Goal: Manage account settings

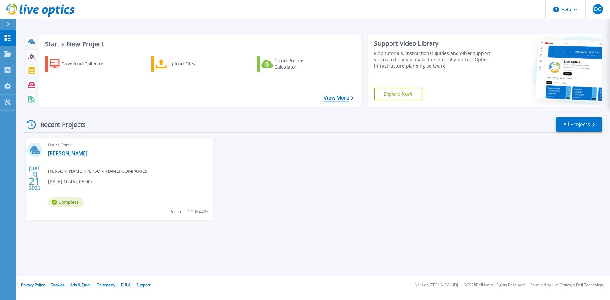
click at [336, 99] on link "View More" at bounding box center [339, 98] width 30 height 6
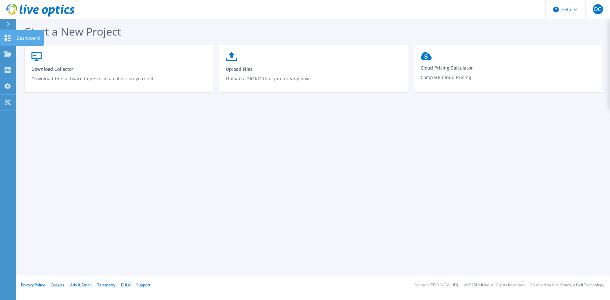
click at [9, 38] on icon at bounding box center [8, 38] width 6 height 6
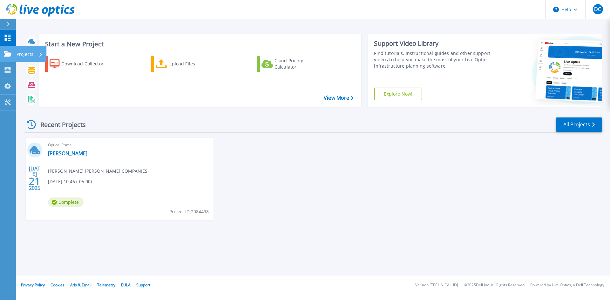
click at [7, 51] on icon at bounding box center [8, 53] width 8 height 5
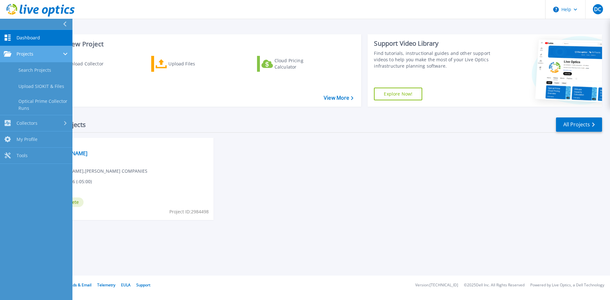
click at [30, 54] on span "Projects" at bounding box center [25, 54] width 17 height 6
click at [31, 70] on link "Search Projects" at bounding box center [36, 70] width 72 height 16
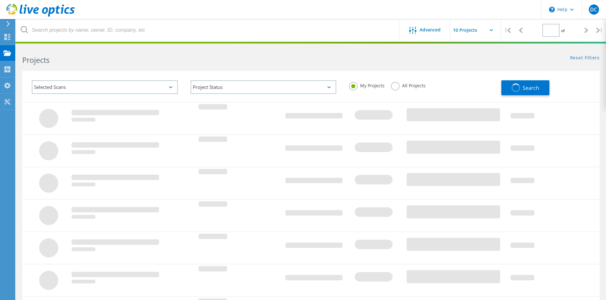
type input "1"
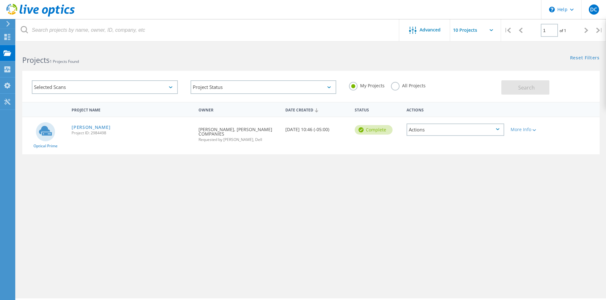
click at [66, 88] on div "Selected Scans" at bounding box center [105, 87] width 146 height 14
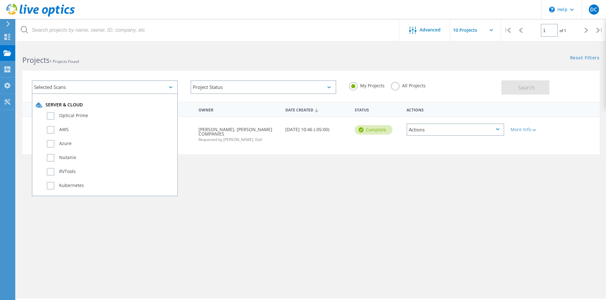
click at [101, 67] on div "Selected Scans Server & Cloud Optical Prime AWS Azure Nutanix RVTools Kubernete…" at bounding box center [311, 82] width 590 height 39
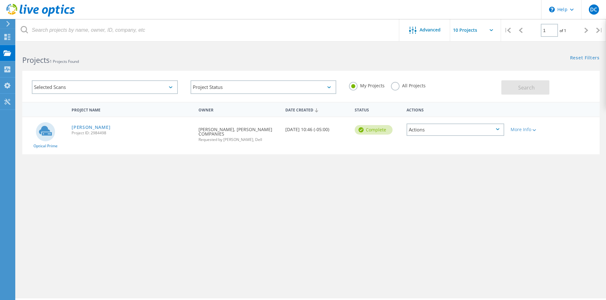
click at [393, 85] on label "All Projects" at bounding box center [408, 85] width 35 height 6
click at [0, 0] on input "All Projects" at bounding box center [0, 0] width 0 height 0
click at [522, 87] on span "Search" at bounding box center [526, 87] width 17 height 7
click at [472, 90] on div "My Projects All Projects" at bounding box center [421, 86] width 159 height 24
click at [6, 72] on use at bounding box center [7, 69] width 6 height 6
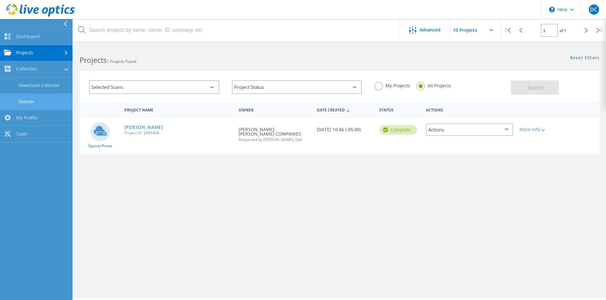
click at [22, 102] on link "Dossier" at bounding box center [36, 102] width 72 height 16
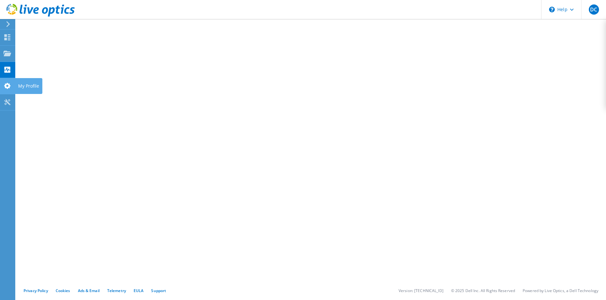
click at [24, 86] on div "My Profile" at bounding box center [28, 86] width 27 height 16
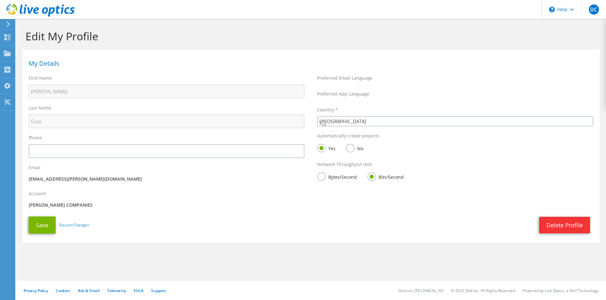
select select "224"
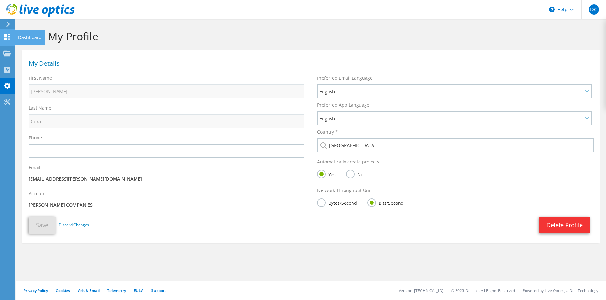
click at [8, 35] on icon at bounding box center [7, 37] width 8 height 6
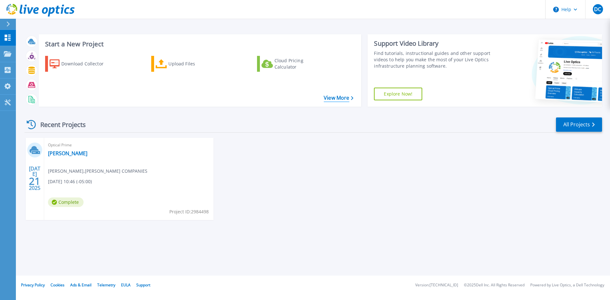
click at [334, 100] on link "View More" at bounding box center [339, 98] width 30 height 6
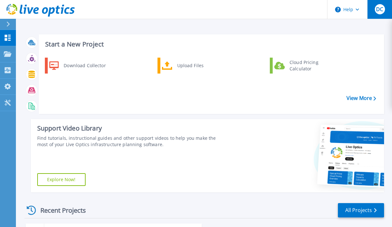
click at [378, 10] on span "DC" at bounding box center [379, 9] width 7 height 5
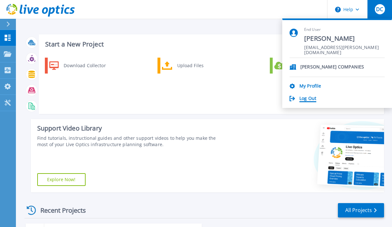
click at [309, 96] on link "Log Out" at bounding box center [307, 99] width 17 height 6
